Goal: Find specific page/section: Find specific page/section

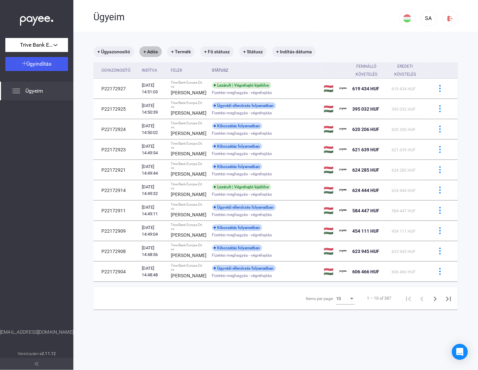
click at [147, 53] on mat-chip "+ Adós" at bounding box center [150, 51] width 22 height 11
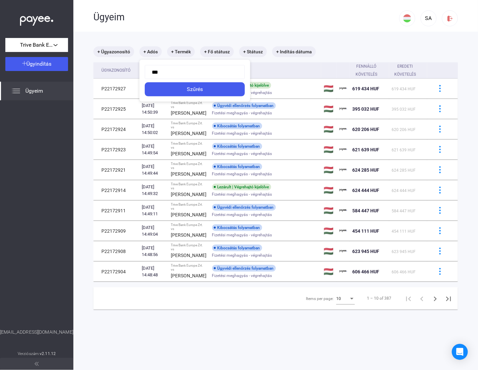
type input "****"
click button "Szűrés" at bounding box center [195, 89] width 100 height 14
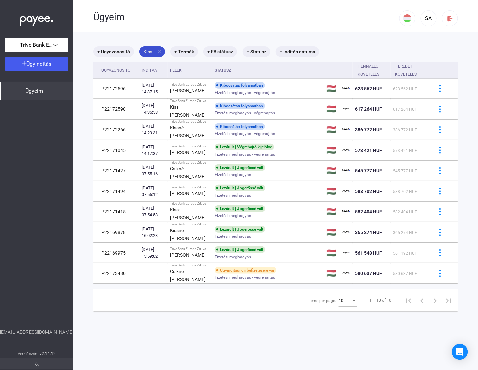
click at [159, 51] on mat-icon "close" at bounding box center [159, 52] width 6 height 6
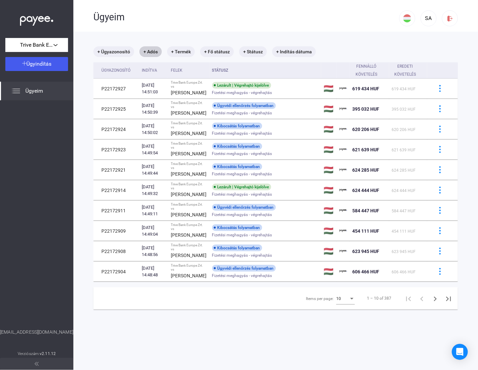
click at [341, 303] on div "10" at bounding box center [342, 299] width 13 height 8
click at [339, 344] on span "25" at bounding box center [340, 347] width 19 height 8
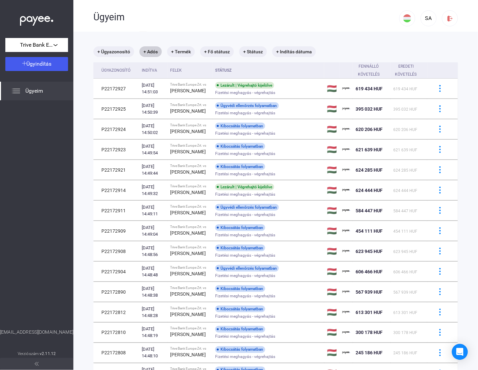
click at [174, 69] on div "Felek" at bounding box center [176, 70] width 12 height 8
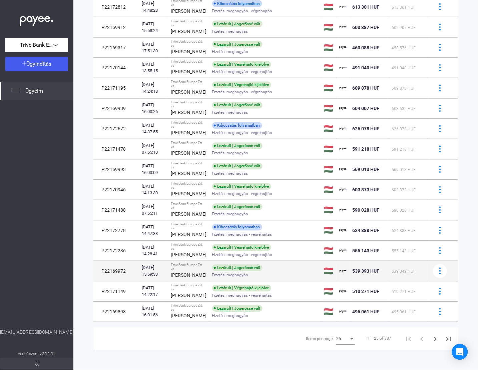
scroll to position [349, 0]
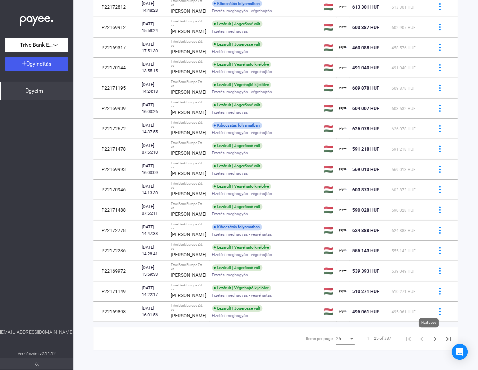
click at [431, 339] on icon "Next page" at bounding box center [435, 339] width 9 height 9
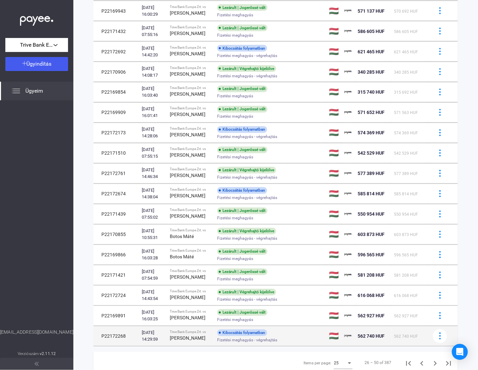
scroll to position [293, 0]
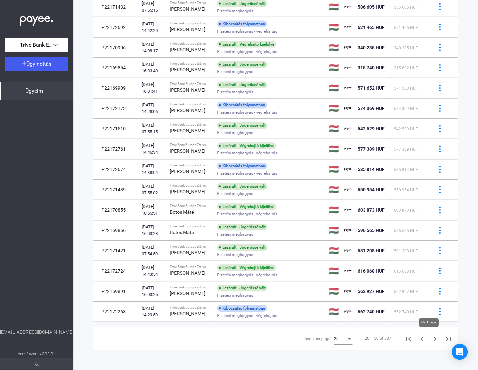
click at [431, 339] on icon "Next page" at bounding box center [435, 339] width 9 height 9
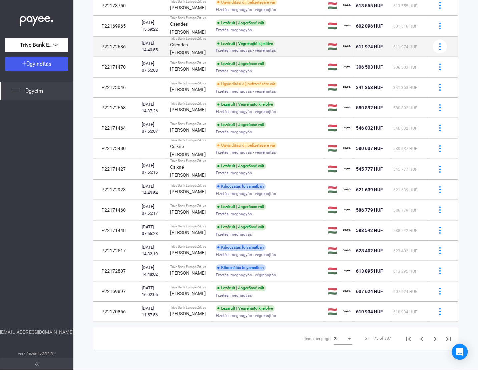
scroll to position [344, 0]
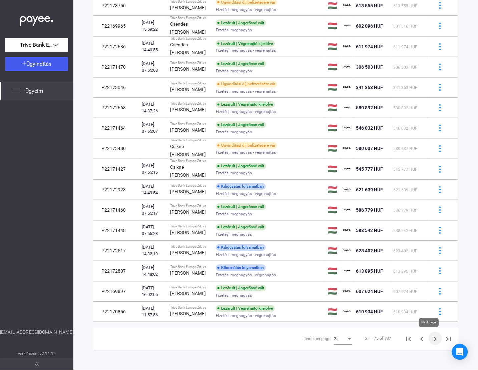
click at [431, 339] on icon "Next page" at bounding box center [435, 339] width 9 height 9
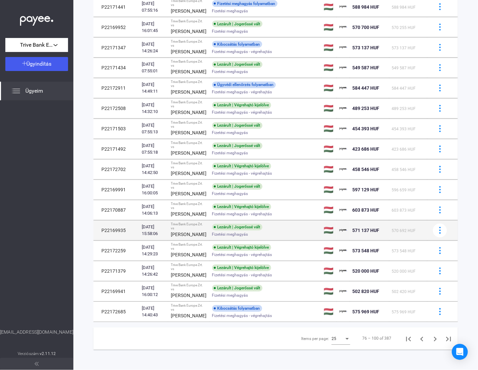
scroll to position [338, 0]
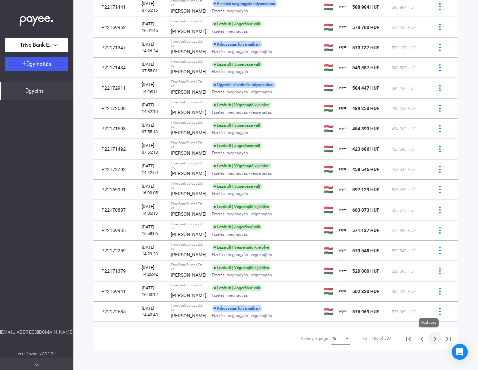
click at [431, 339] on icon "Next page" at bounding box center [435, 339] width 9 height 9
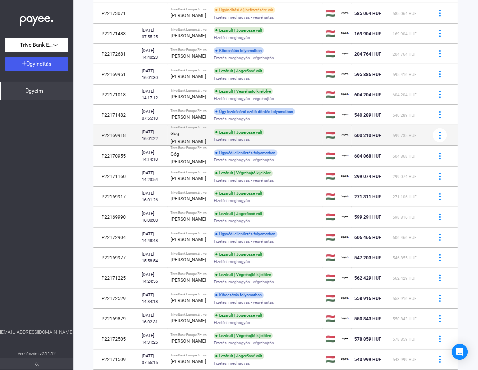
scroll to position [307, 0]
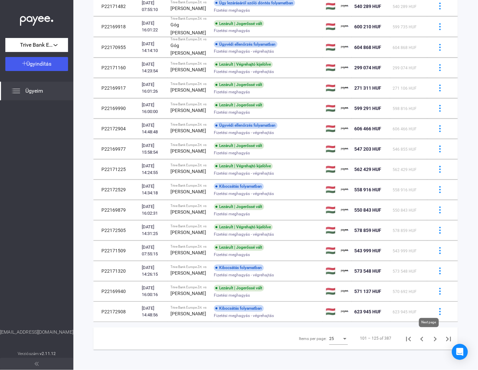
click at [431, 337] on icon "Next page" at bounding box center [435, 339] width 9 height 9
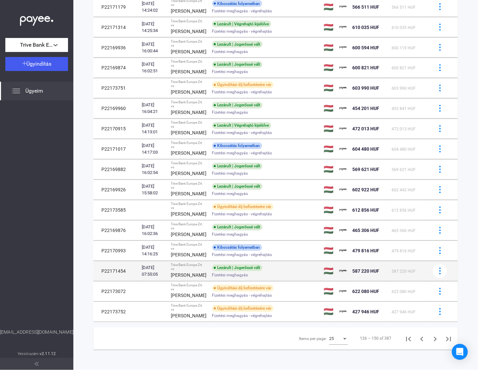
scroll to position [342, 0]
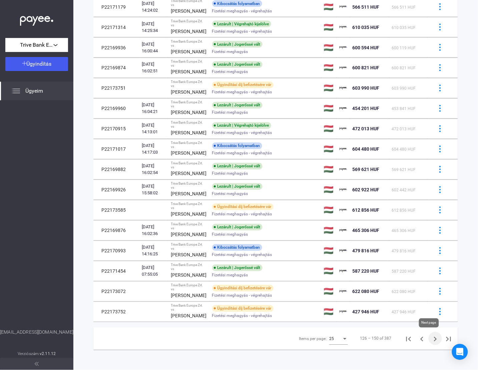
click at [431, 338] on icon "Next page" at bounding box center [435, 339] width 9 height 9
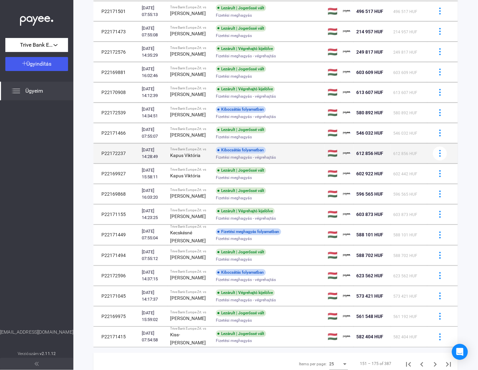
scroll to position [282, 0]
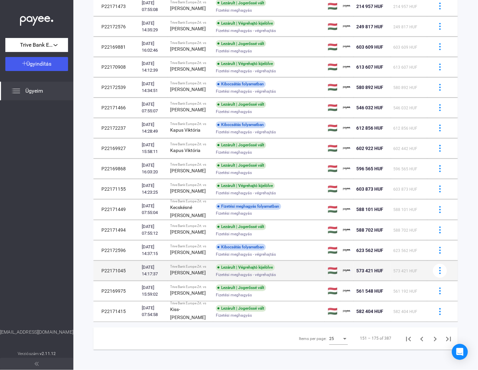
click at [178, 276] on strong "[PERSON_NAME]" at bounding box center [188, 272] width 36 height 5
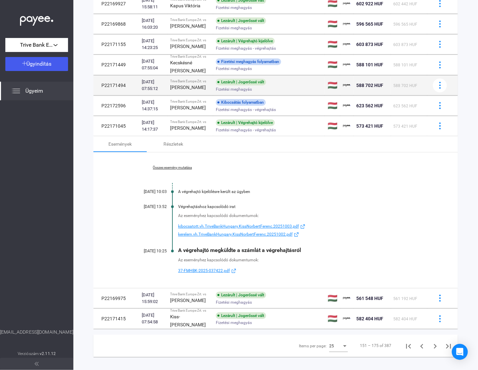
scroll to position [449, 0]
